Goal: Find specific page/section: Find specific page/section

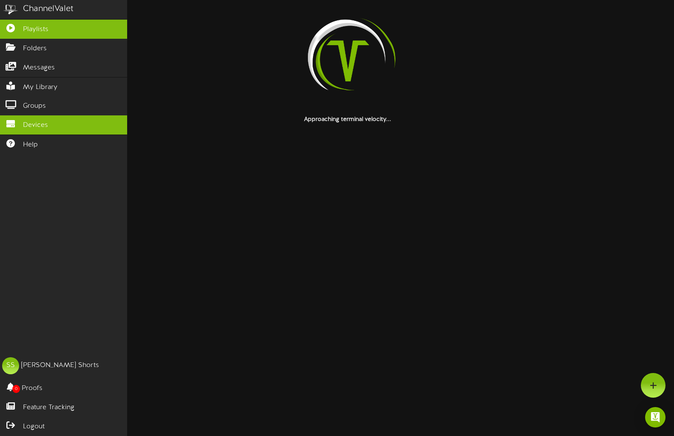
click at [33, 122] on span "Devices" at bounding box center [35, 125] width 25 height 10
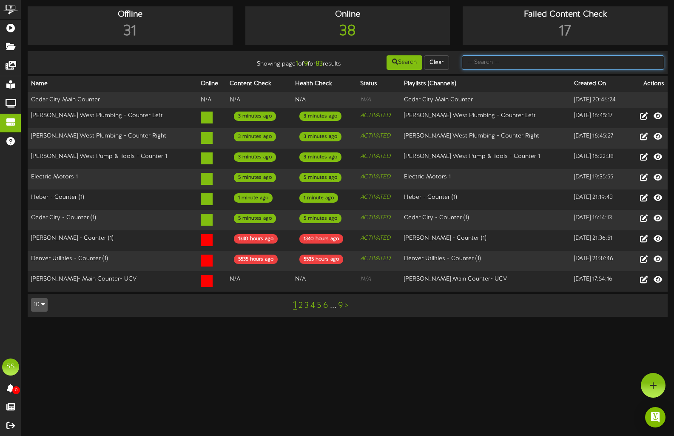
click at [502, 57] on input "text" at bounding box center [563, 62] width 202 height 14
type input "orem"
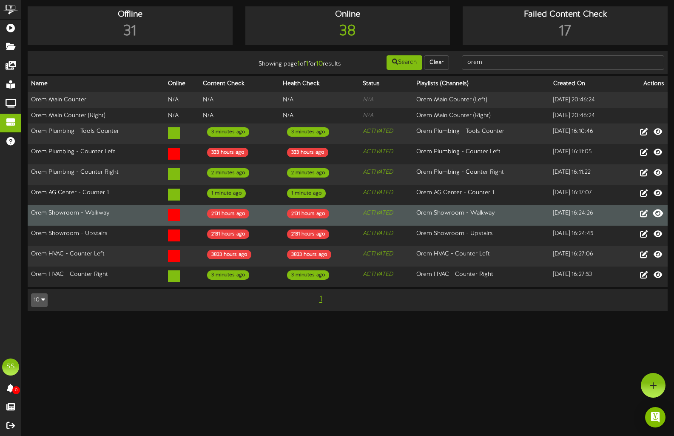
click at [657, 211] on icon at bounding box center [658, 212] width 10 height 9
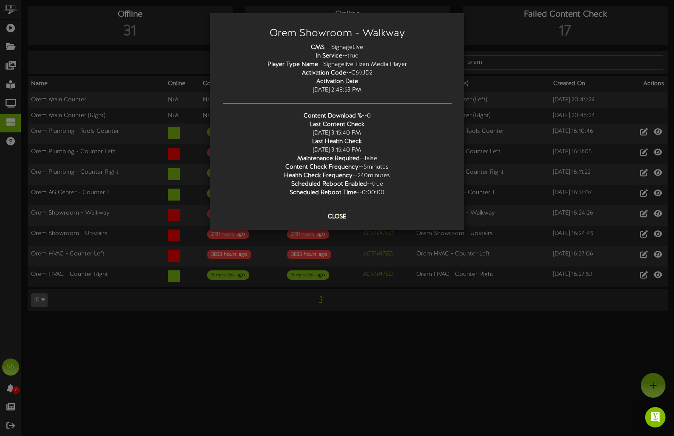
click at [343, 214] on button "Close" at bounding box center [337, 217] width 28 height 14
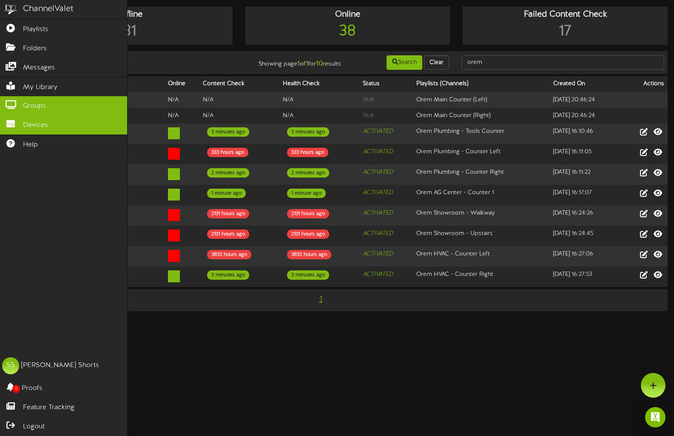
click at [35, 101] on span "Groups" at bounding box center [34, 106] width 23 height 10
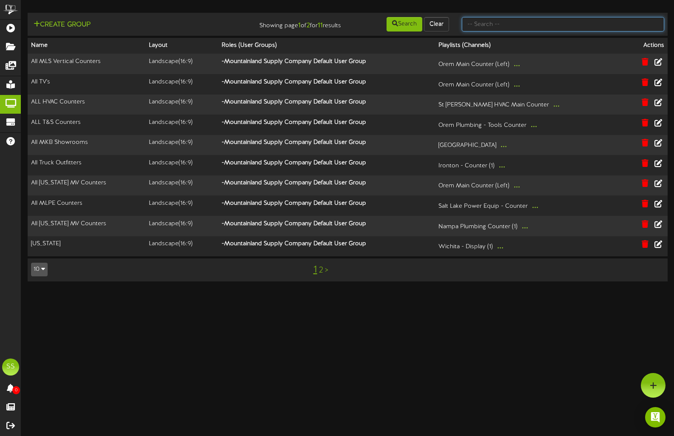
click at [512, 19] on input "text" at bounding box center [563, 24] width 202 height 14
type input "mkb"
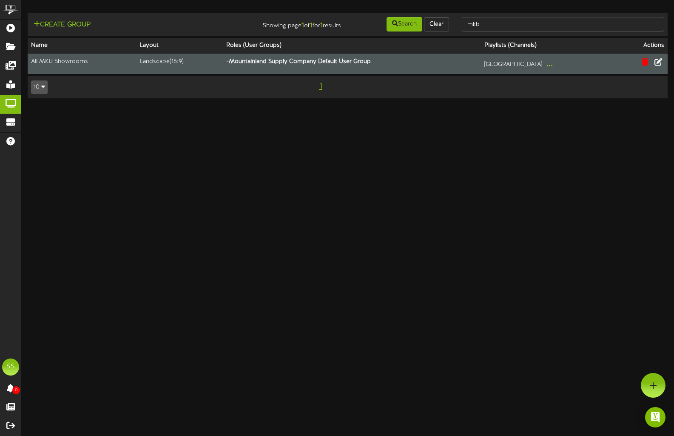
click at [478, 64] on th "- Mountainland Supply Company Default User Group" at bounding box center [352, 64] width 258 height 20
click at [658, 65] on icon at bounding box center [658, 61] width 9 height 9
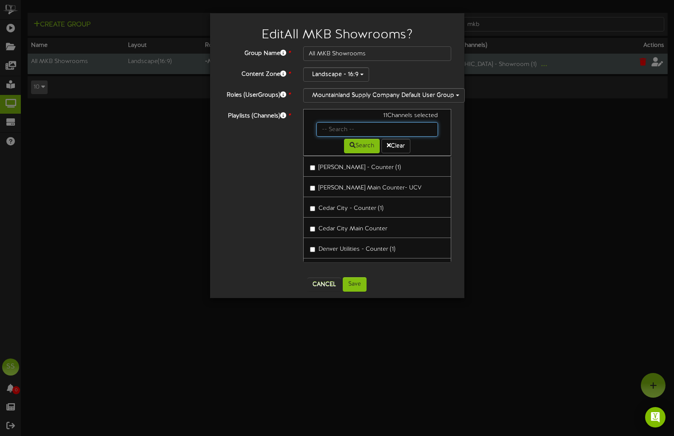
click at [354, 132] on input "text" at bounding box center [377, 129] width 122 height 14
type input "orem"
click at [350, 148] on icon at bounding box center [353, 145] width 6 height 6
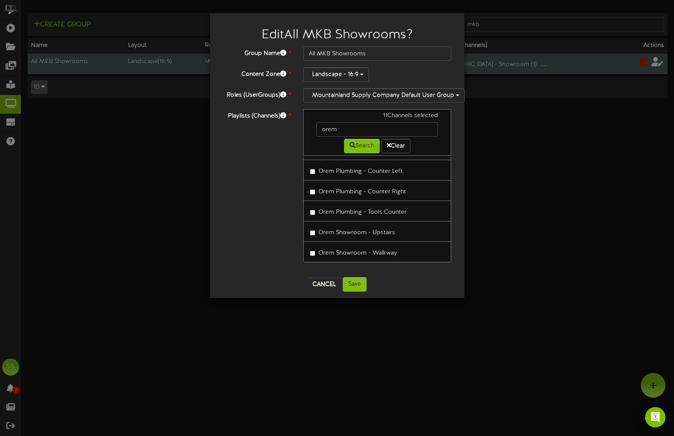
click at [327, 291] on button "Cancel" at bounding box center [325, 284] width 34 height 14
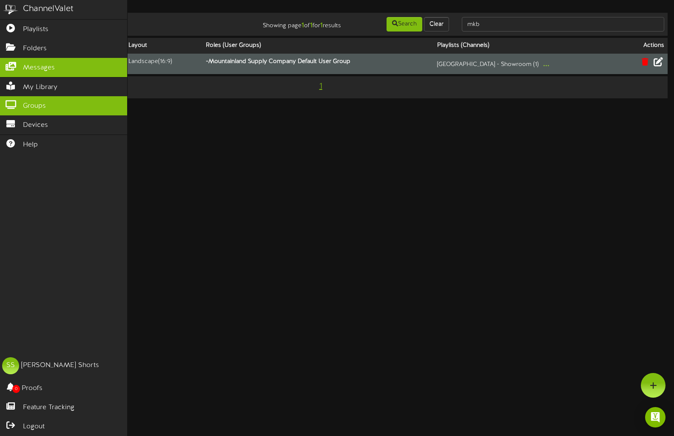
click at [85, 66] on link "Messages" at bounding box center [63, 67] width 127 height 19
